Goal: Go to known website: Go to known website

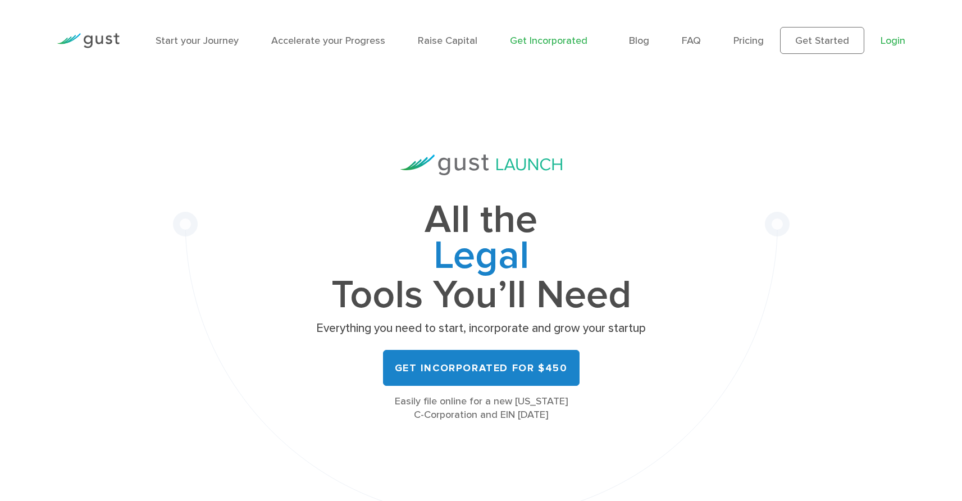
click at [897, 35] on link "Login" at bounding box center [892, 41] width 25 height 12
click at [894, 42] on link "Login" at bounding box center [892, 41] width 25 height 12
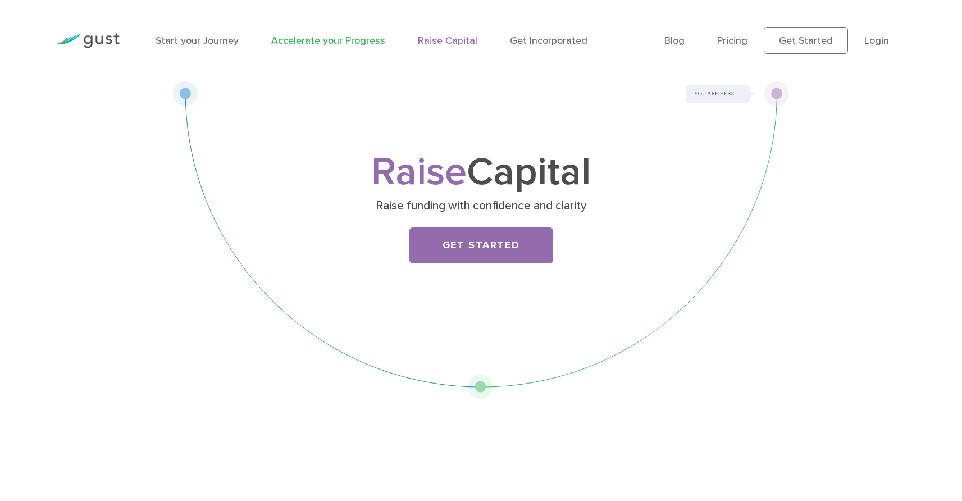
click at [319, 38] on link "Accelerate your Progress" at bounding box center [328, 41] width 114 height 12
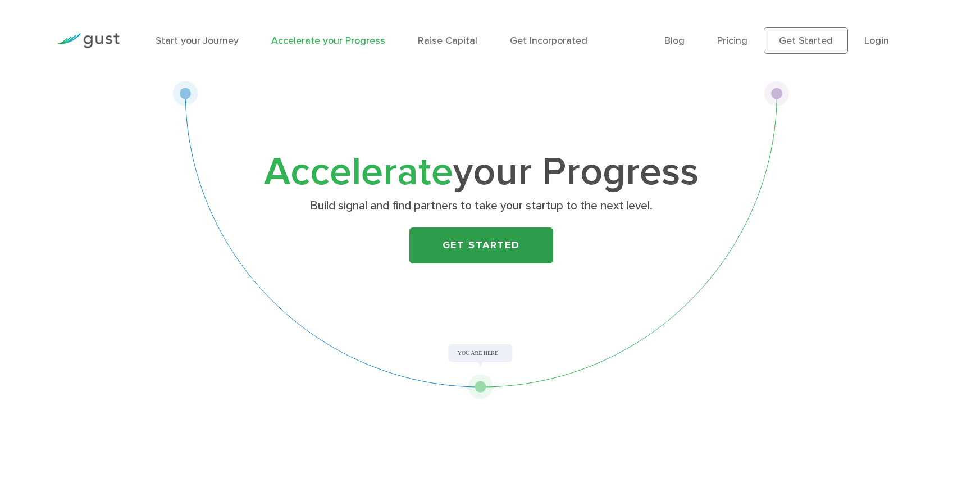
click at [487, 240] on link "Get Started" at bounding box center [481, 245] width 144 height 36
click at [457, 37] on link "Raise Capital" at bounding box center [448, 41] width 60 height 12
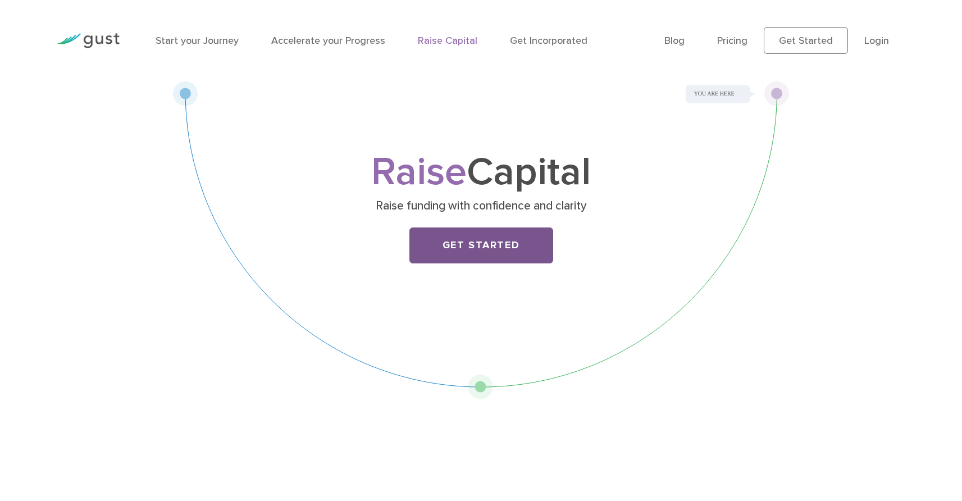
click at [498, 251] on link "Get Started" at bounding box center [481, 245] width 144 height 36
click at [882, 38] on link "Login" at bounding box center [876, 41] width 25 height 12
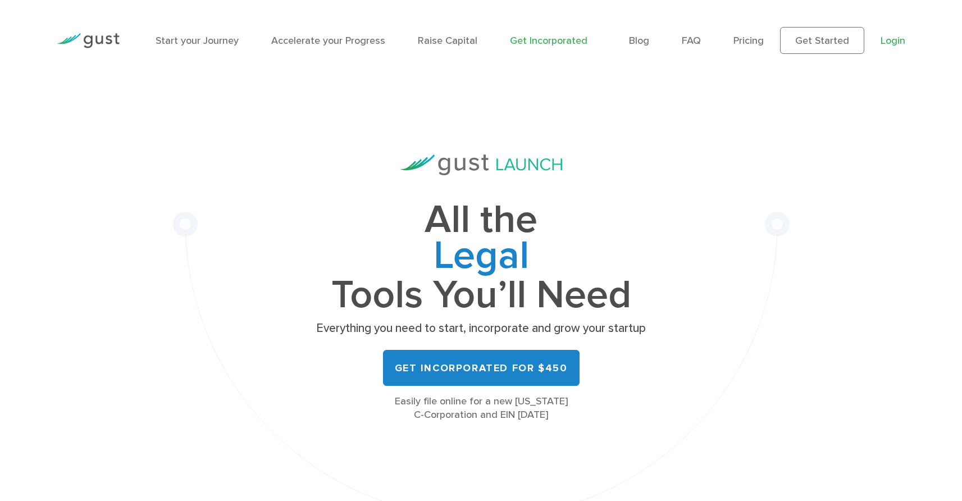
click at [891, 39] on link "Login" at bounding box center [892, 41] width 25 height 12
click at [890, 36] on link "Login" at bounding box center [892, 41] width 25 height 12
click at [890, 43] on link "Login" at bounding box center [892, 41] width 25 height 12
